Goal: Task Accomplishment & Management: Complete application form

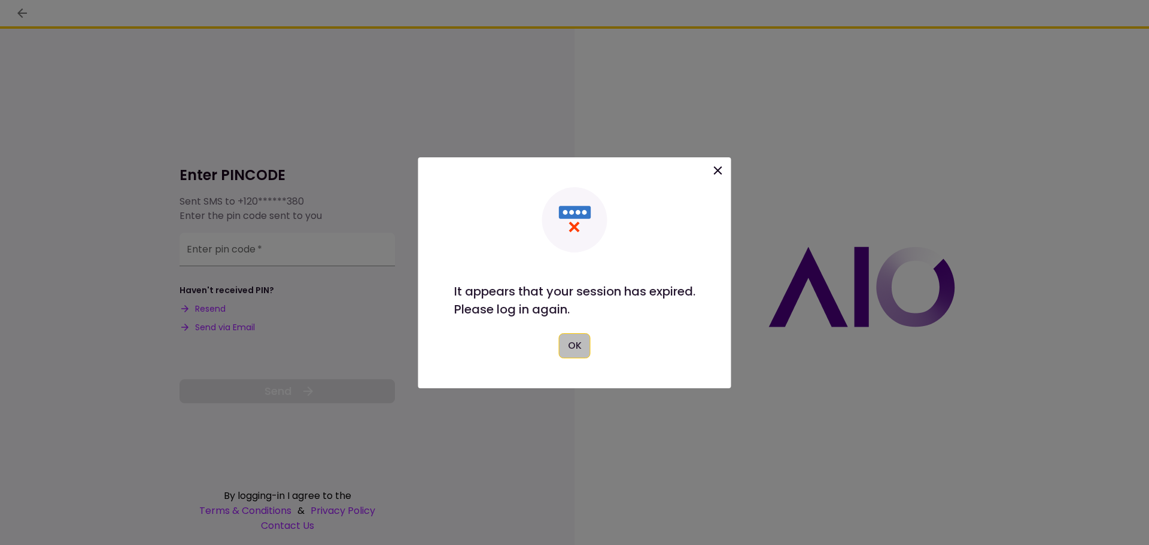
click at [575, 352] on button "OK" at bounding box center [575, 345] width 32 height 25
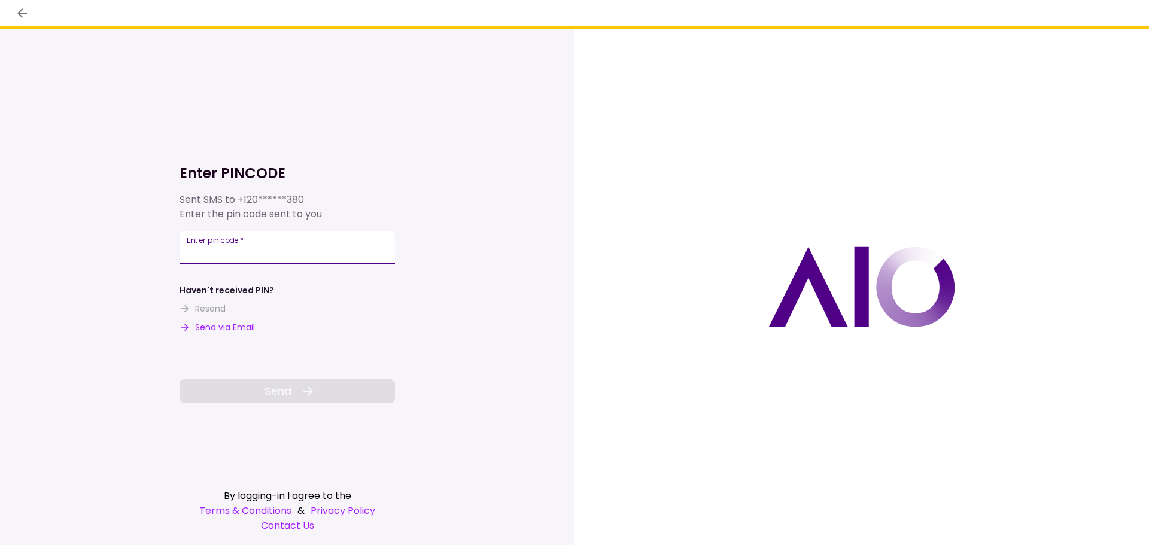
click at [186, 251] on input "Enter pin code   *" at bounding box center [288, 248] width 216 height 34
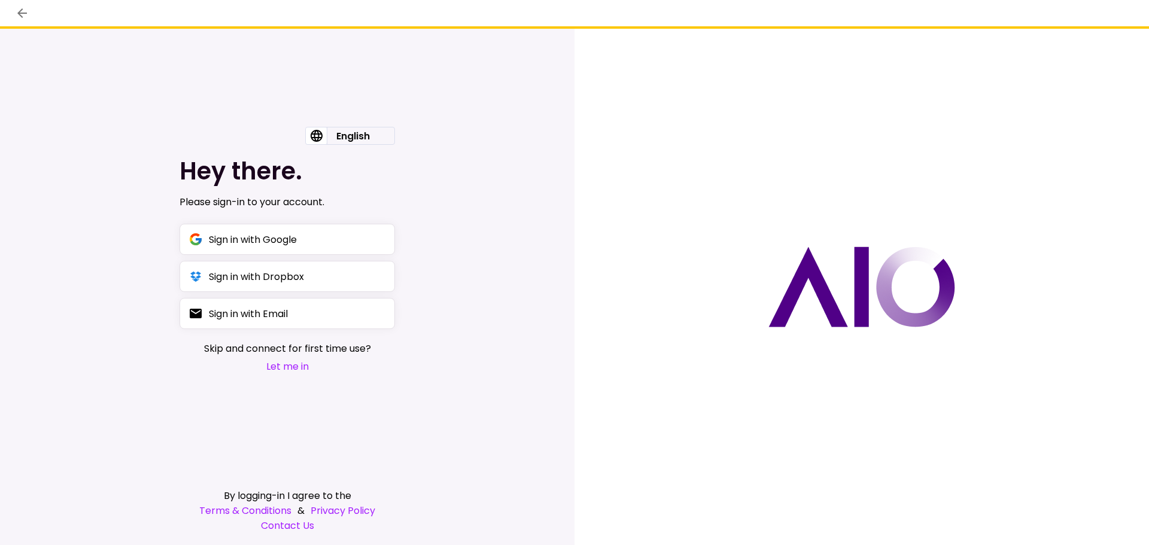
click at [284, 369] on button "Let me in" at bounding box center [287, 366] width 167 height 15
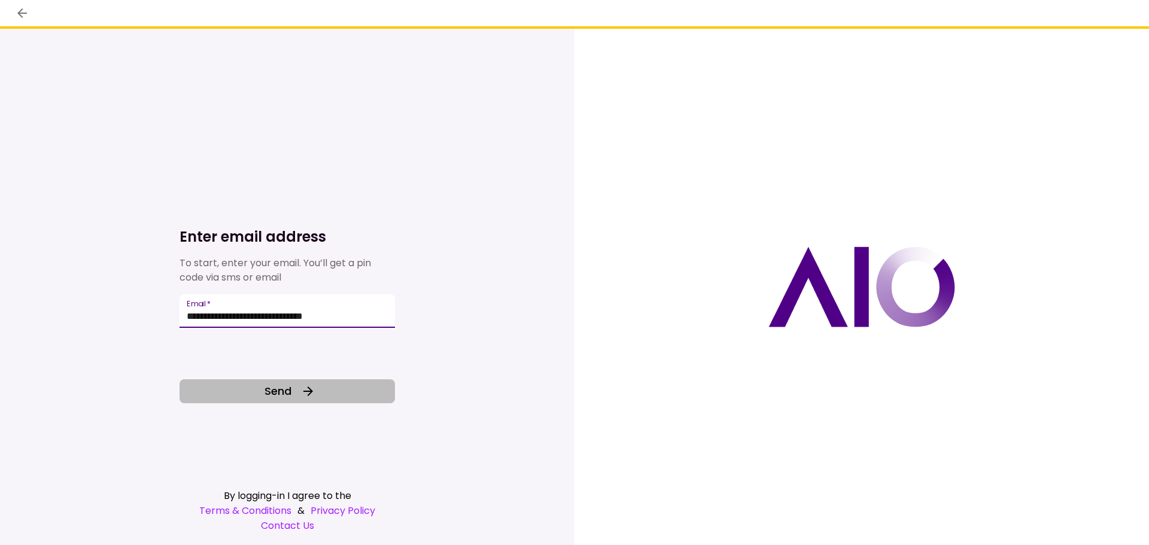
type input "**********"
click at [276, 394] on span "Send" at bounding box center [278, 391] width 27 height 16
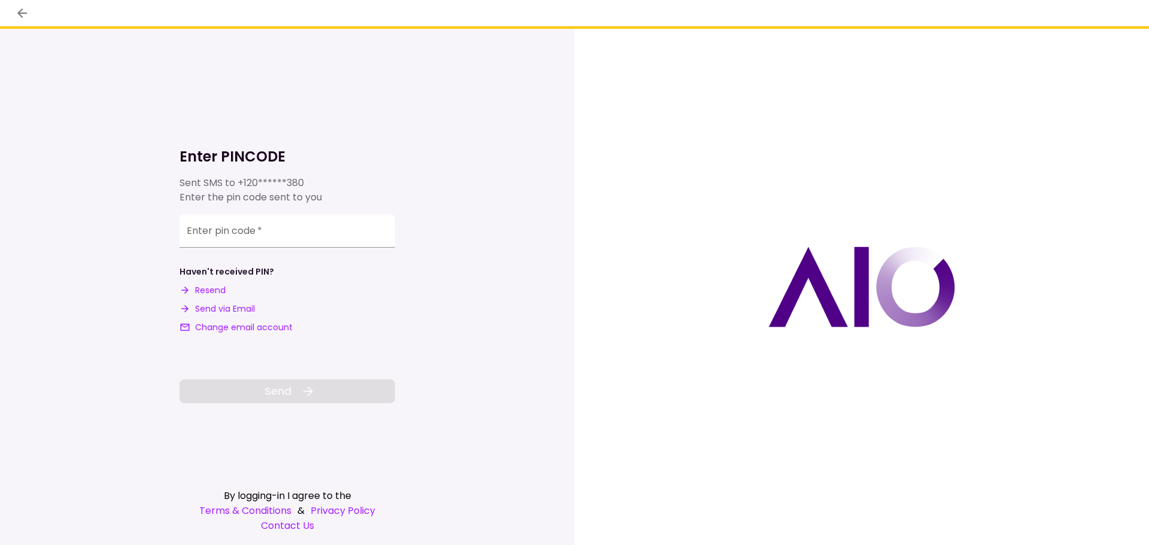
click at [188, 232] on input "**********" at bounding box center [288, 231] width 216 height 34
type input "******"
click at [270, 395] on span "Send" at bounding box center [278, 391] width 27 height 16
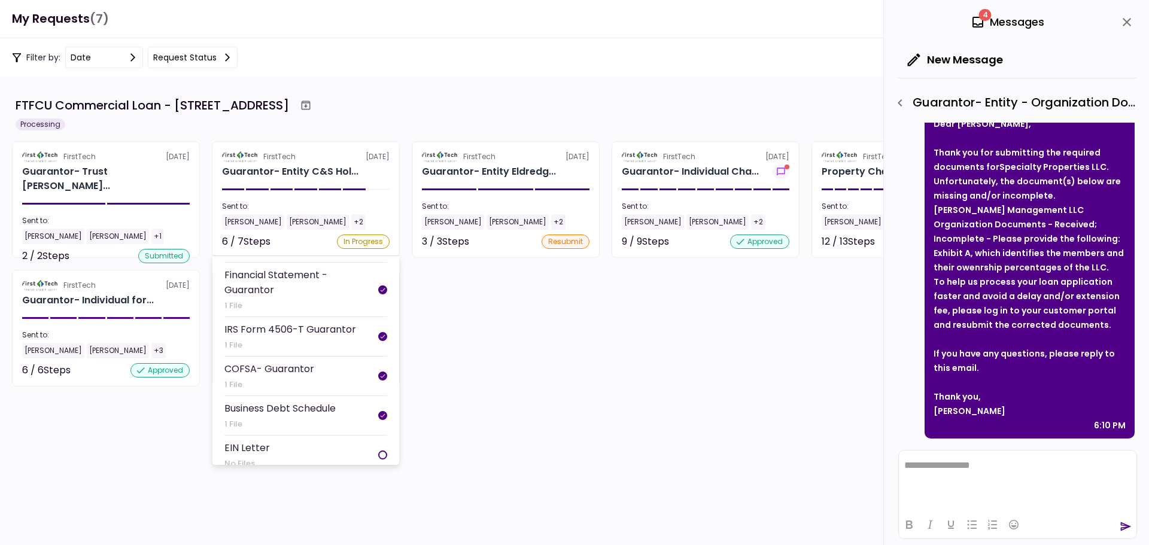
scroll to position [130, 0]
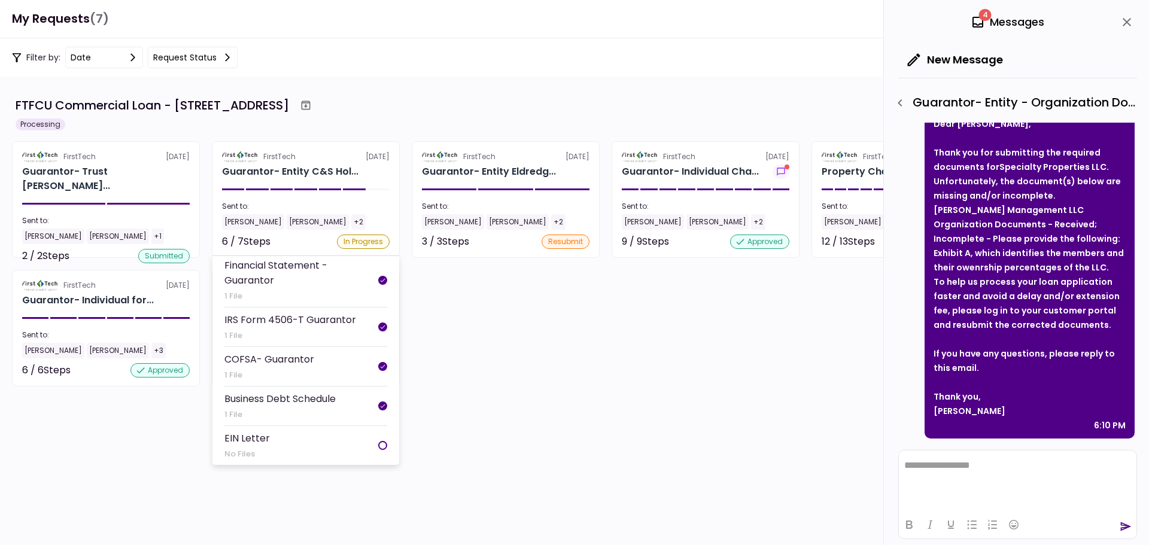
click at [378, 444] on div at bounding box center [382, 445] width 9 height 9
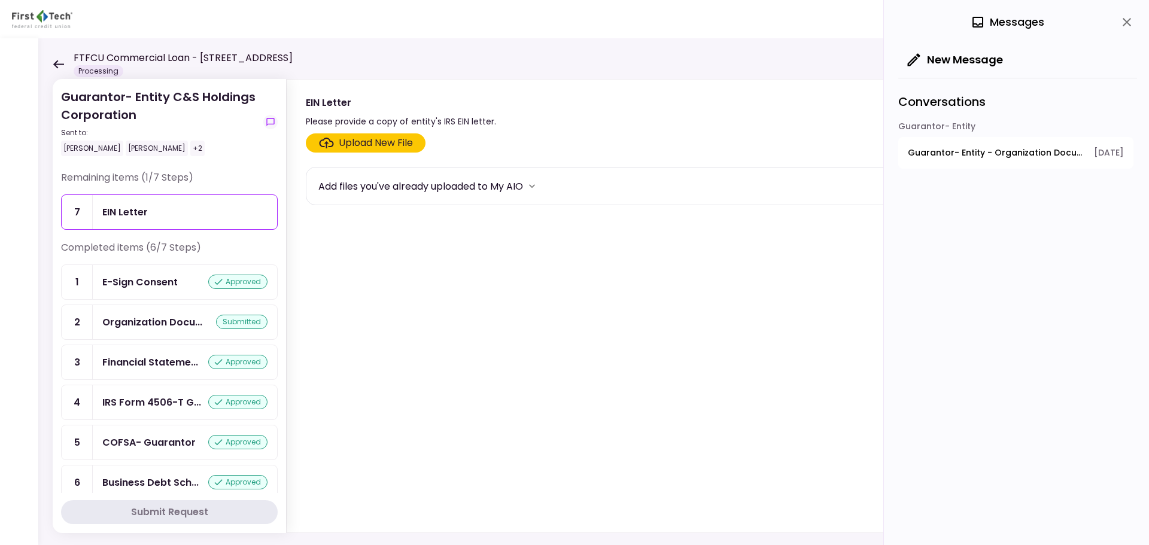
click at [362, 143] on div "Upload New File" at bounding box center [376, 143] width 74 height 14
click at [0, 0] on input "Upload New File" at bounding box center [0, 0] width 0 height 0
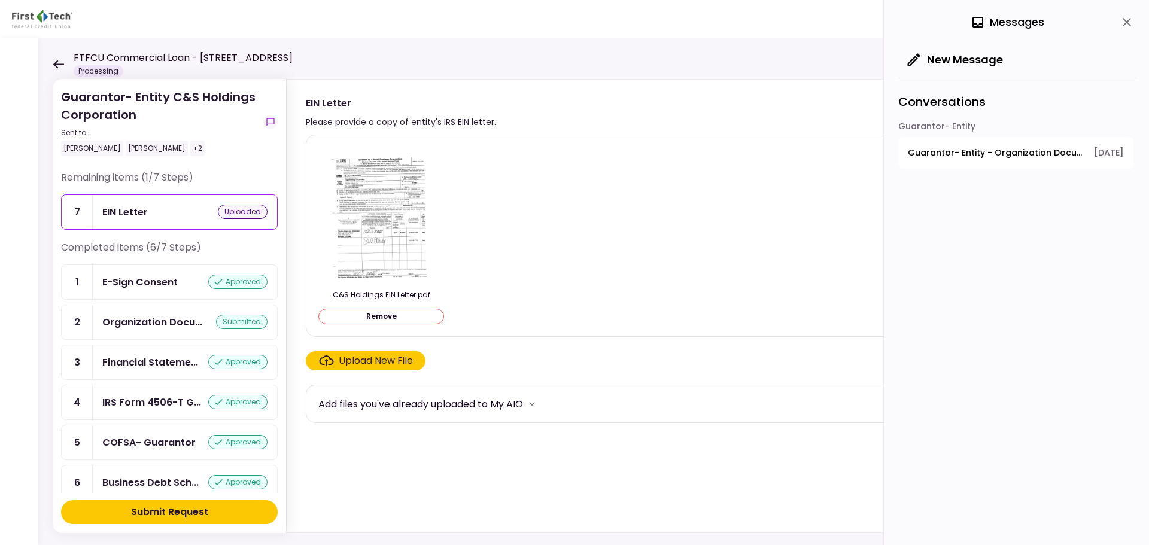
click at [172, 512] on div "Submit Request" at bounding box center [169, 512] width 77 height 14
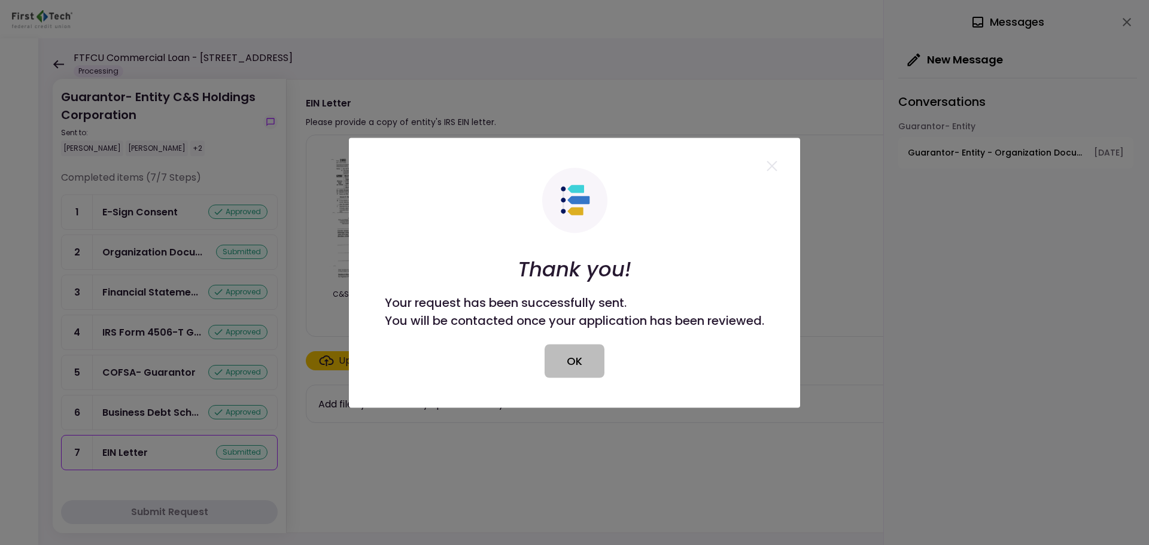
click at [571, 363] on button "OK" at bounding box center [575, 361] width 60 height 34
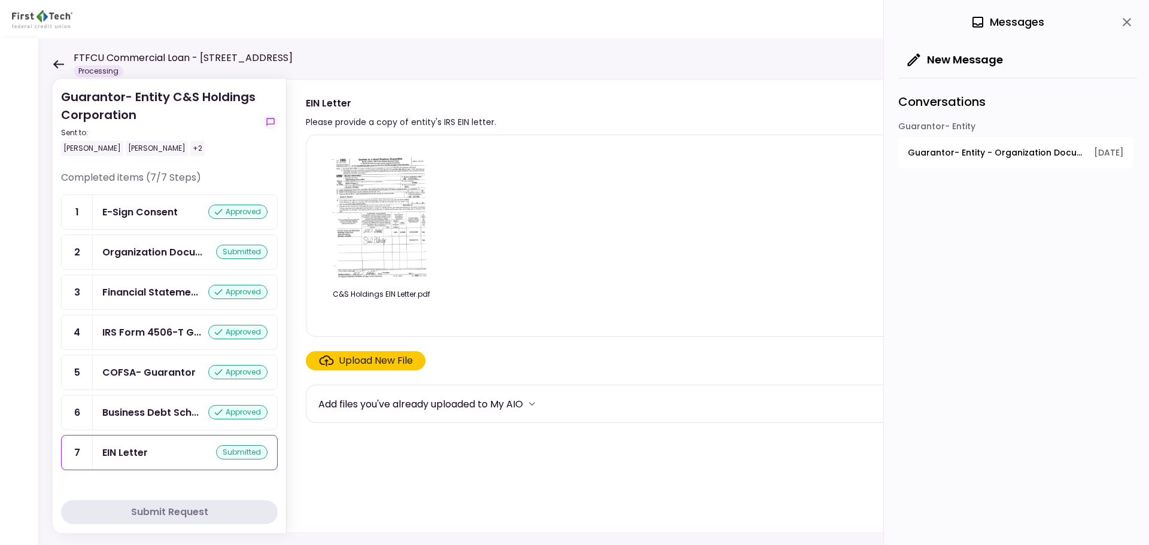
click at [57, 64] on icon at bounding box center [58, 64] width 11 height 8
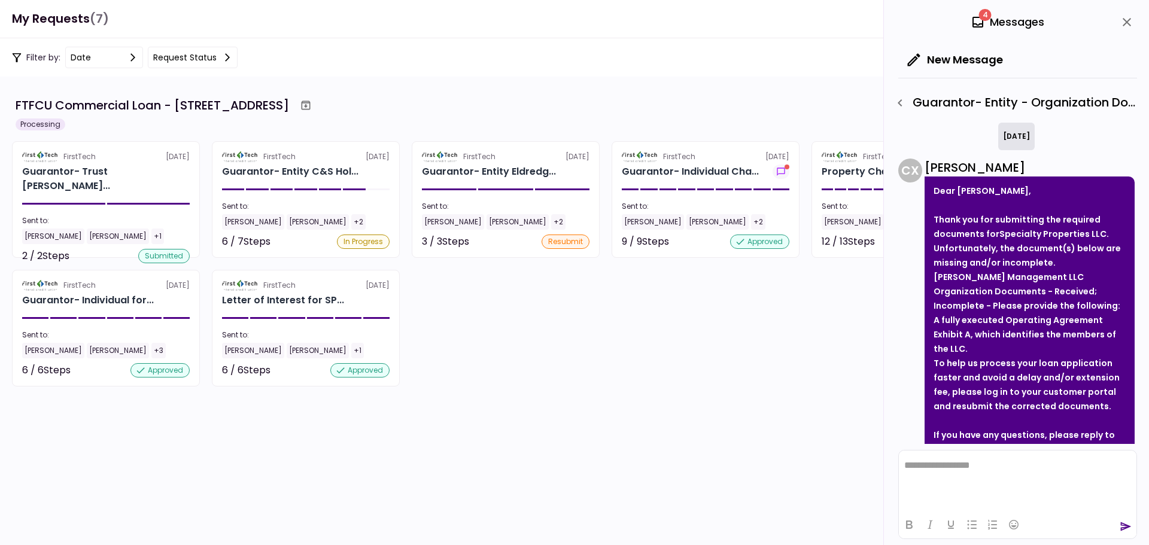
scroll to position [443, 0]
